Goal: Information Seeking & Learning: Learn about a topic

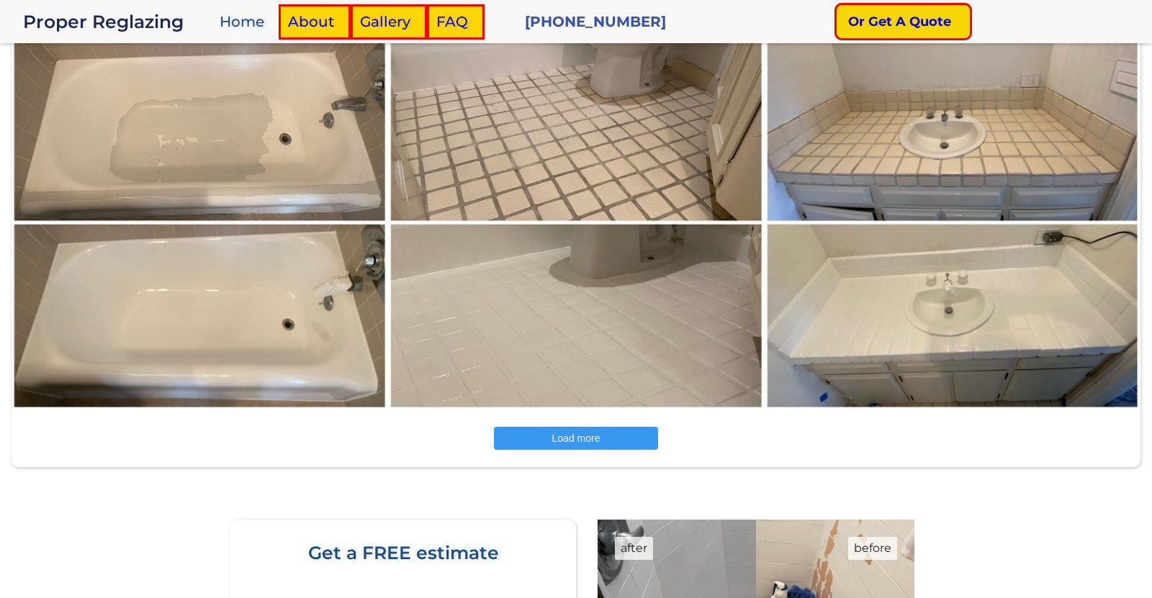
scroll to position [2601, 0]
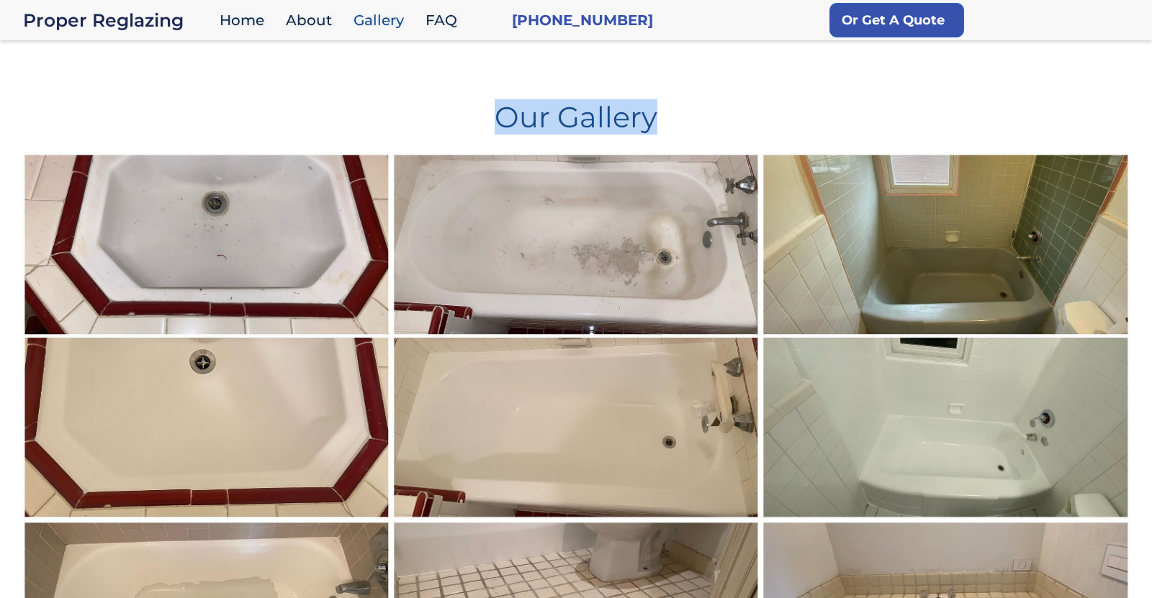
copy h1 "Our Gallery"
drag, startPoint x: 482, startPoint y: 121, endPoint x: 685, endPoint y: 119, distance: 203.7
click at [685, 122] on h1 "Our Gallery" at bounding box center [576, 111] width 1108 height 40
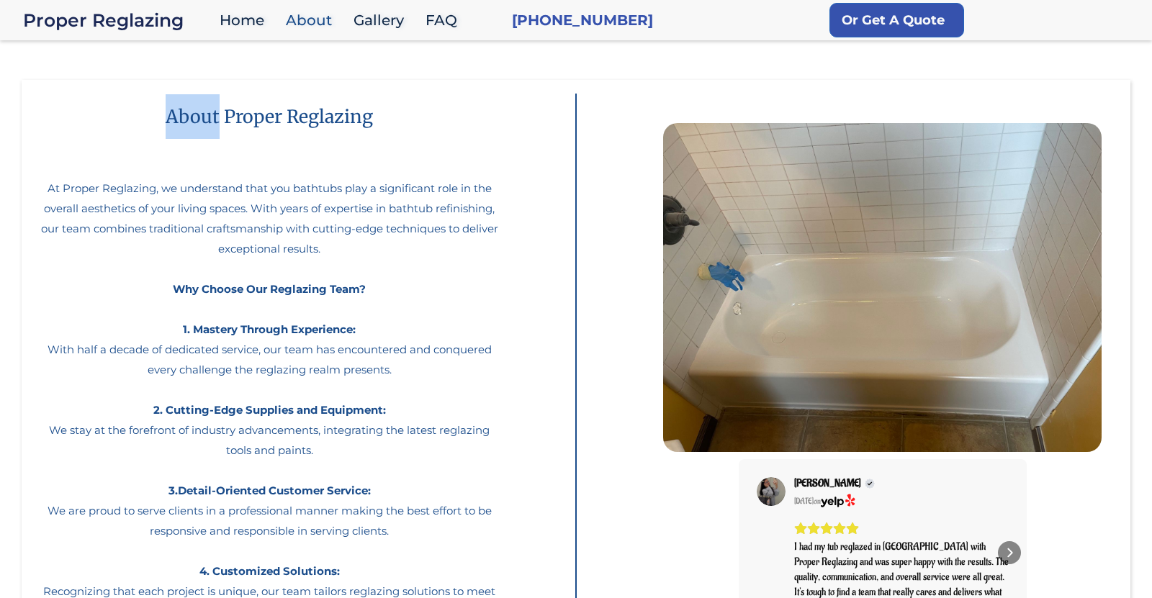
copy h1 "About"
drag, startPoint x: 154, startPoint y: 118, endPoint x: 219, endPoint y: 121, distance: 64.8
click at [219, 121] on h1 "About Proper Reglazing" at bounding box center [269, 116] width 265 height 45
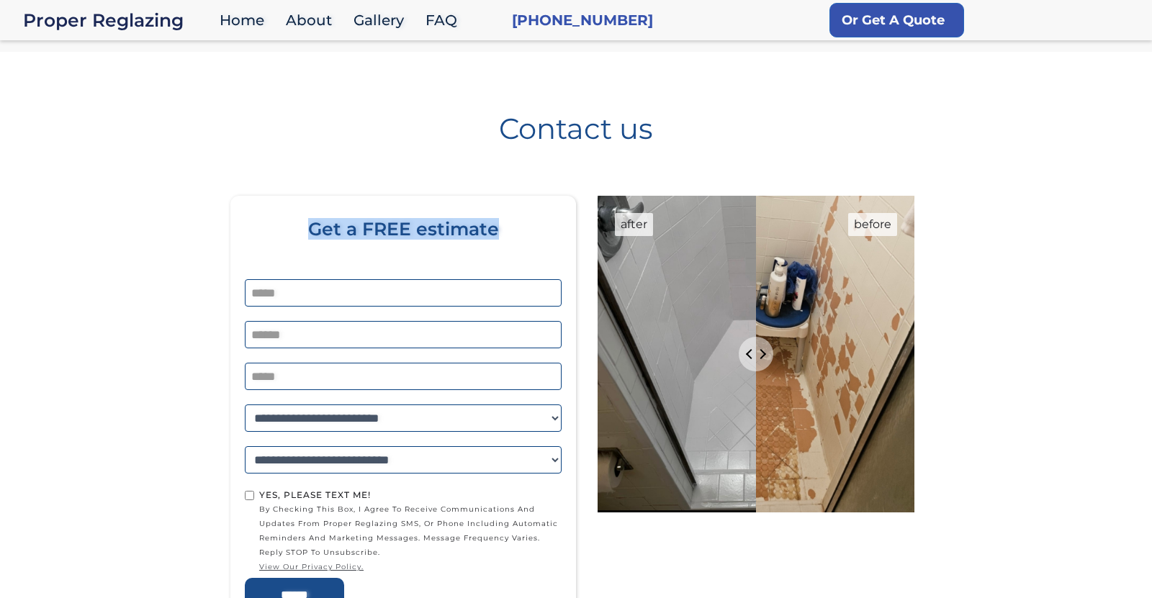
copy div "Get a FREE estimate"
drag, startPoint x: 305, startPoint y: 220, endPoint x: 545, endPoint y: 241, distance: 240.7
click at [545, 241] on div "Get a FREE estimate" at bounding box center [403, 249] width 317 height 60
